Goal: Information Seeking & Learning: Learn about a topic

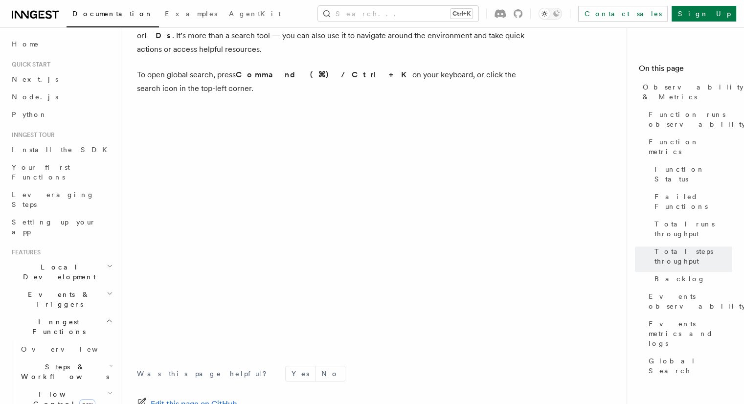
scroll to position [3296, 0]
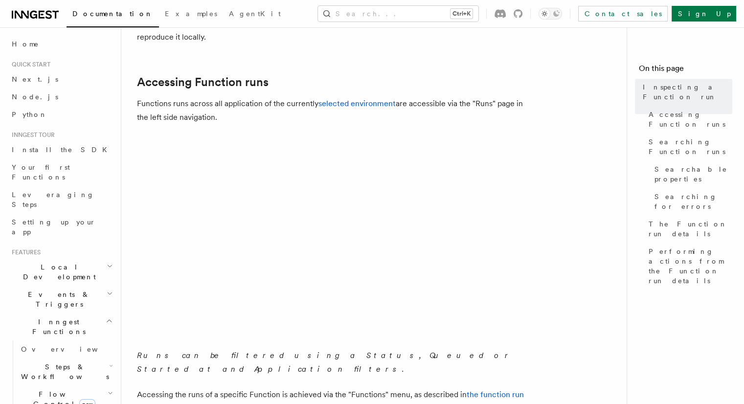
scroll to position [86, 0]
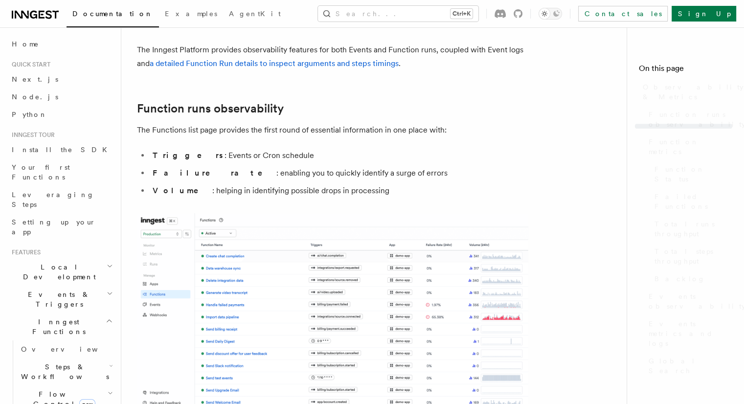
scroll to position [3296, 0]
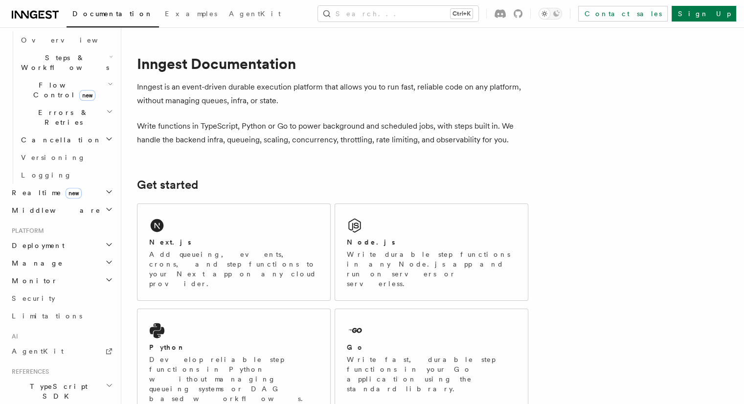
scroll to position [379, 0]
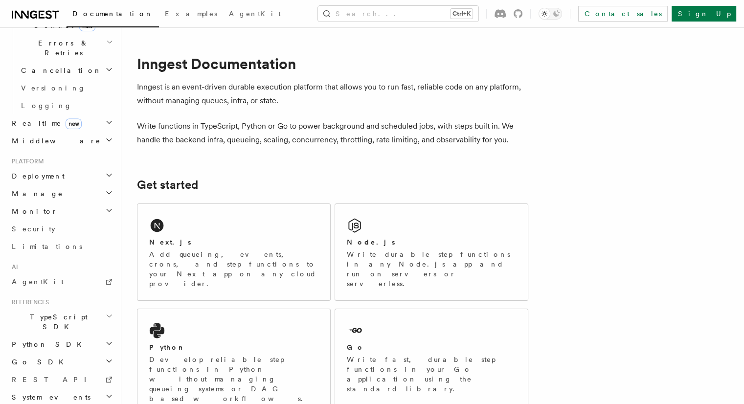
click at [105, 206] on icon "button" at bounding box center [109, 210] width 8 height 8
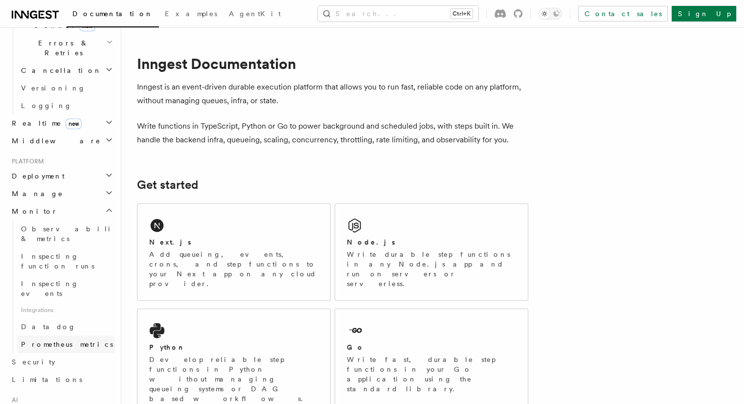
click at [62, 341] on span "Prometheus metrics" at bounding box center [67, 345] width 92 height 8
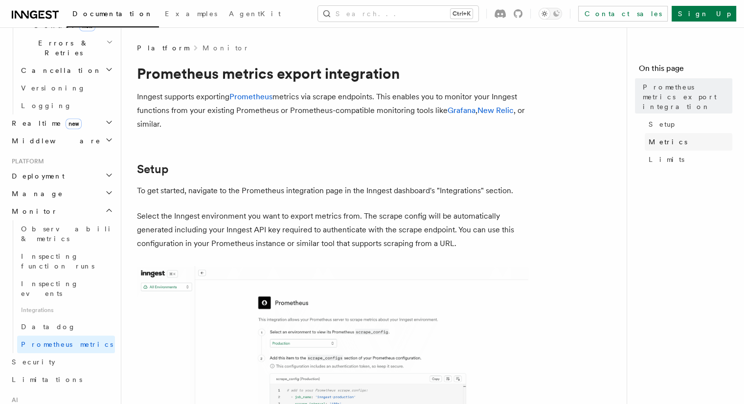
click at [649, 137] on span "Metrics" at bounding box center [668, 142] width 39 height 10
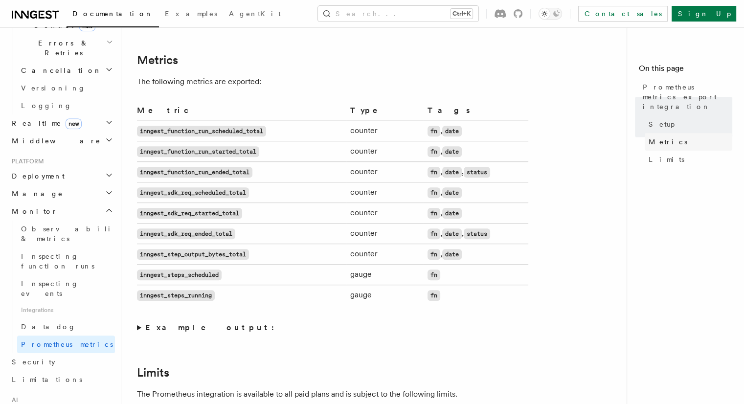
scroll to position [564, 0]
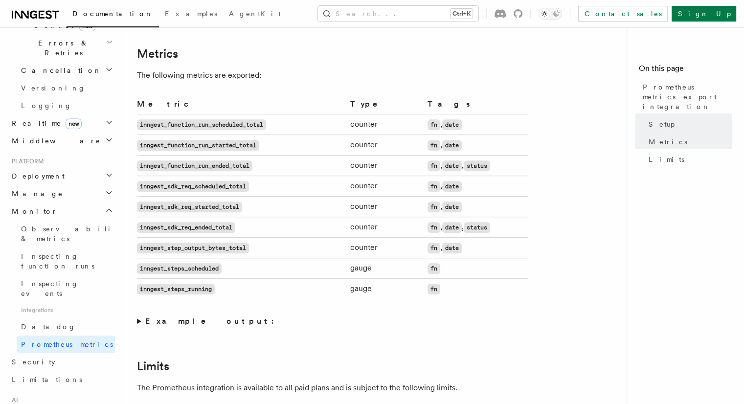
click at [137, 321] on summary "Example output:" at bounding box center [332, 322] width 391 height 14
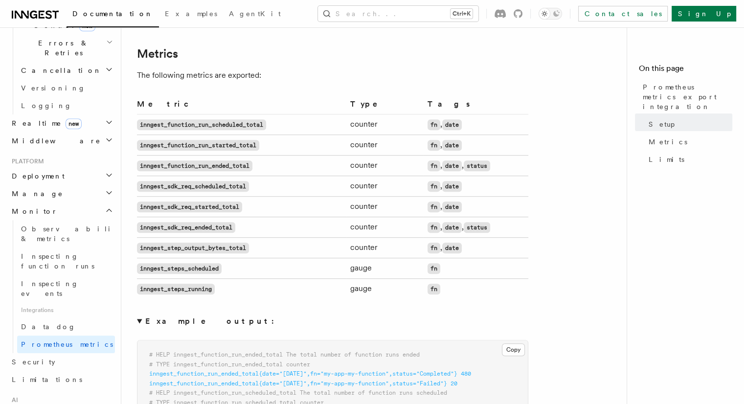
click at [137, 321] on summary "Example output:" at bounding box center [332, 322] width 391 height 14
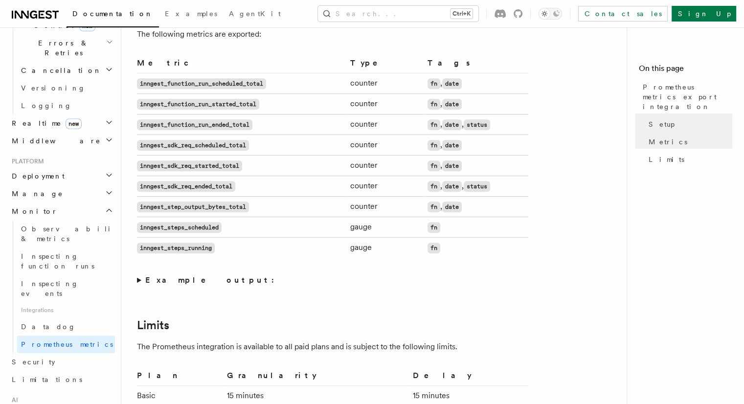
scroll to position [605, 0]
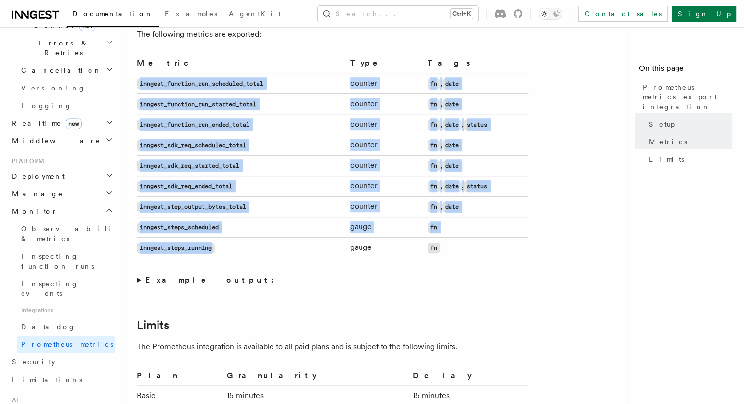
drag, startPoint x: 137, startPoint y: 81, endPoint x: 258, endPoint y: 247, distance: 205.6
click at [258, 247] on tbody "inngest_function_run_scheduled_total counter fn , date inngest_function_run_sta…" at bounding box center [332, 165] width 391 height 185
click at [258, 247] on td "inngest_steps_running" at bounding box center [241, 248] width 209 height 21
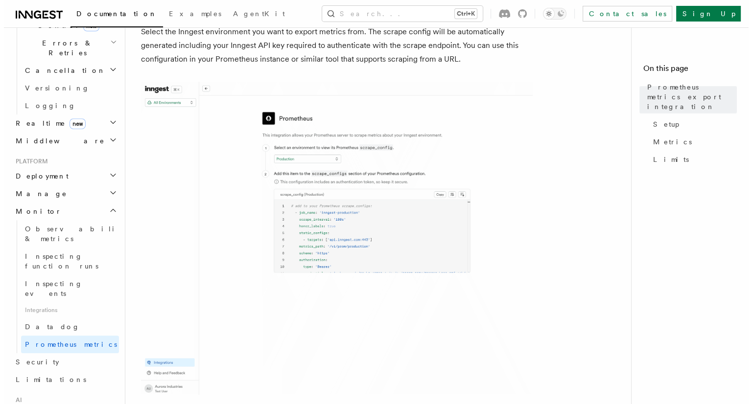
scroll to position [185, 0]
click at [360, 239] on img at bounding box center [332, 237] width 391 height 313
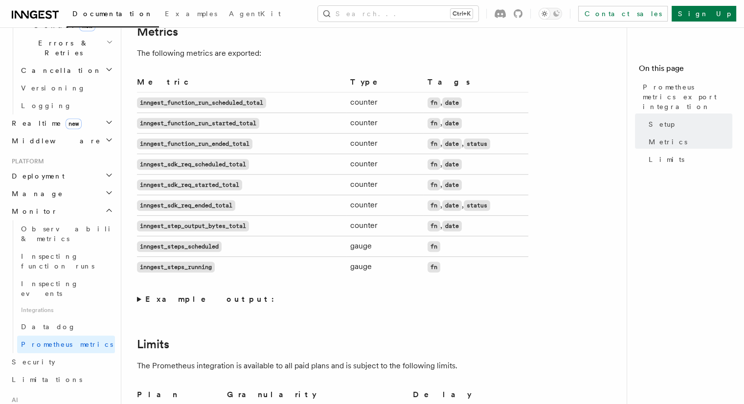
scroll to position [572, 0]
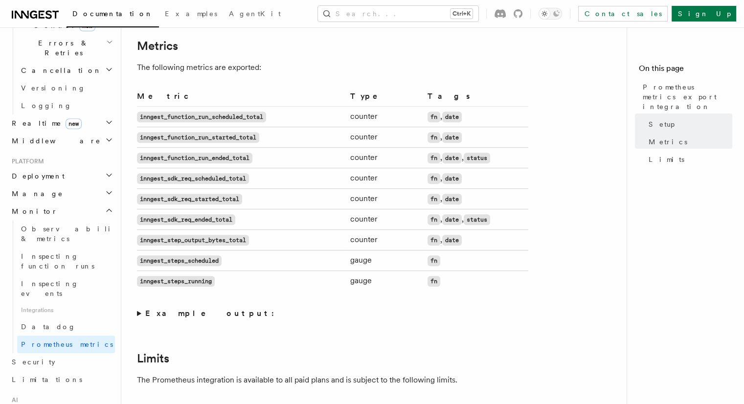
click at [154, 114] on code "inngest_function_run_scheduled_total" at bounding box center [201, 117] width 129 height 11
click at [156, 136] on code "inngest_function_run_started_total" at bounding box center [198, 137] width 122 height 11
click at [154, 156] on code "inngest_function_run_ended_total" at bounding box center [194, 158] width 115 height 11
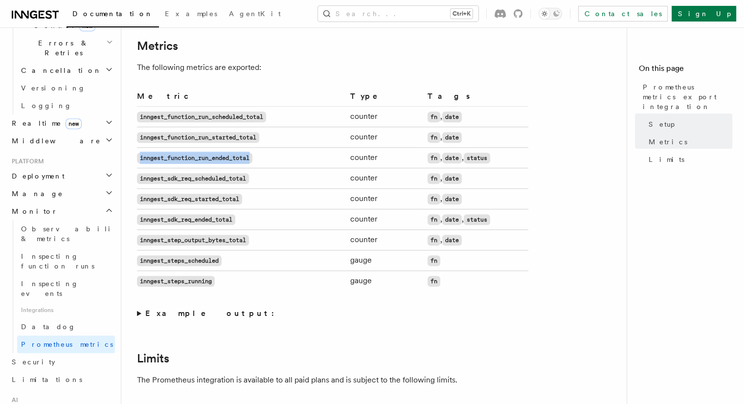
click at [154, 156] on code "inngest_function_run_ended_total" at bounding box center [194, 158] width 115 height 11
click at [157, 178] on code "inngest_sdk_req_scheduled_total" at bounding box center [193, 178] width 112 height 11
click at [154, 198] on code "inngest_sdk_req_started_total" at bounding box center [189, 199] width 105 height 11
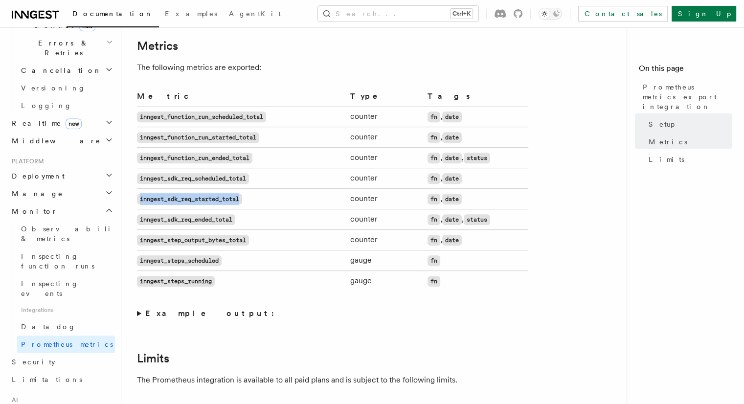
click at [154, 198] on code "inngest_sdk_req_started_total" at bounding box center [189, 199] width 105 height 11
click at [157, 220] on code "inngest_sdk_req_ended_total" at bounding box center [186, 219] width 98 height 11
click at [158, 242] on code "inngest_step_output_bytes_total" at bounding box center [193, 240] width 112 height 11
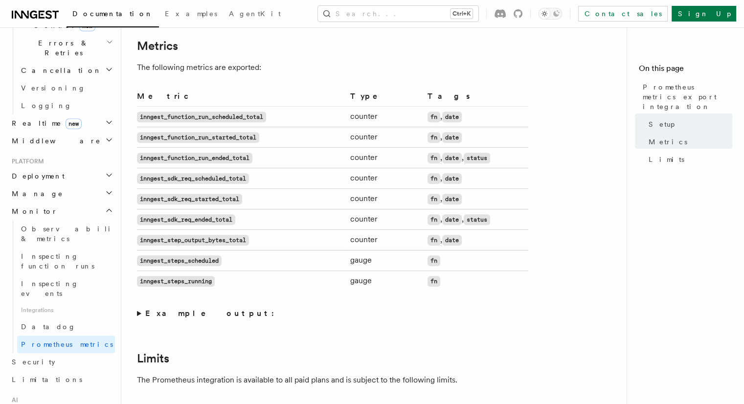
click at [187, 264] on code "inngest_steps_scheduled" at bounding box center [179, 260] width 85 height 11
click at [173, 283] on code "inngest_steps_running" at bounding box center [176, 281] width 78 height 11
click at [281, 283] on td "inngest_steps_running" at bounding box center [241, 281] width 209 height 21
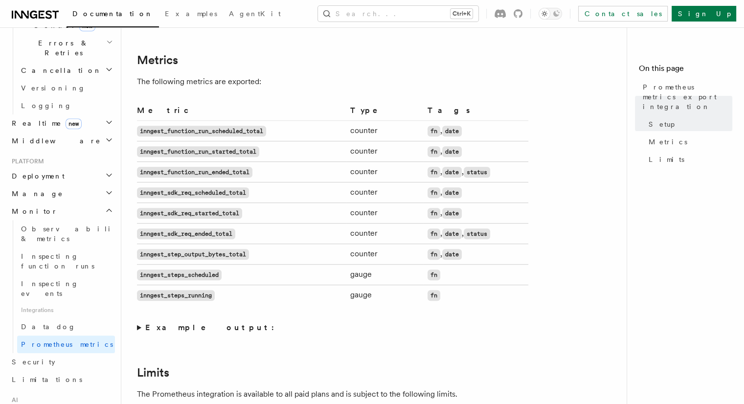
scroll to position [558, 0]
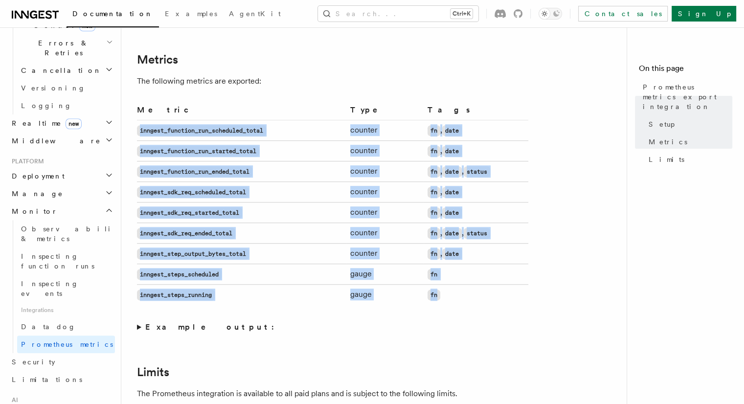
drag, startPoint x: 476, startPoint y: 302, endPoint x: 139, endPoint y: 127, distance: 379.9
click at [139, 127] on tbody "inngest_function_run_scheduled_total counter fn , date inngest_function_run_sta…" at bounding box center [332, 212] width 391 height 185
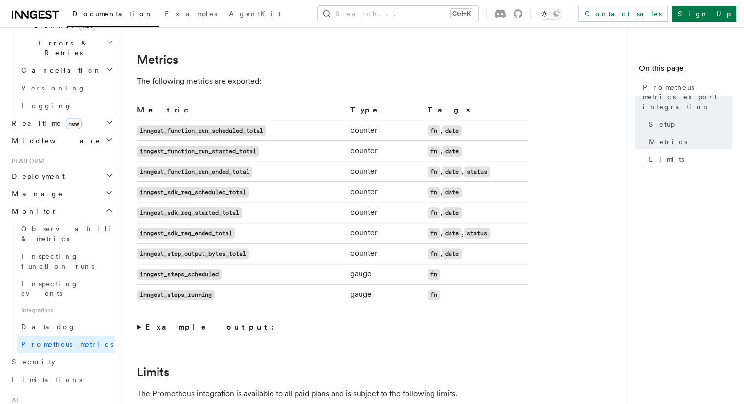
click at [134, 111] on div "Platform Monitor Prometheus metrics export integration Inngest supports exporti…" at bounding box center [393, 79] width 545 height 1274
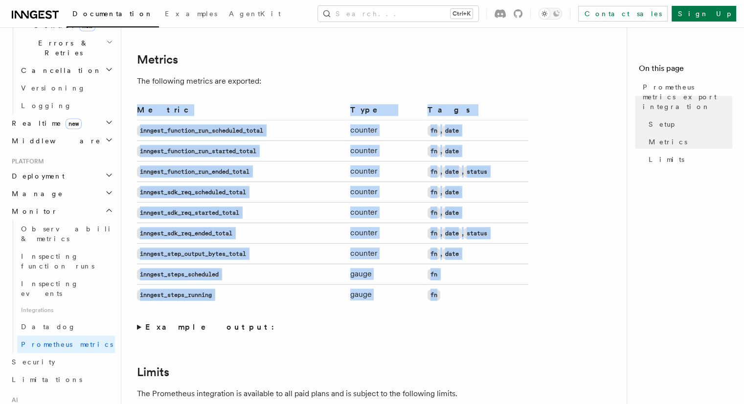
drag, startPoint x: 134, startPoint y: 111, endPoint x: 504, endPoint y: 291, distance: 412.3
click at [504, 291] on div "Platform Monitor Prometheus metrics export integration Inngest supports exporti…" at bounding box center [393, 79] width 545 height 1274
click at [504, 291] on td "fn" at bounding box center [476, 295] width 105 height 21
